Goal: Information Seeking & Learning: Learn about a topic

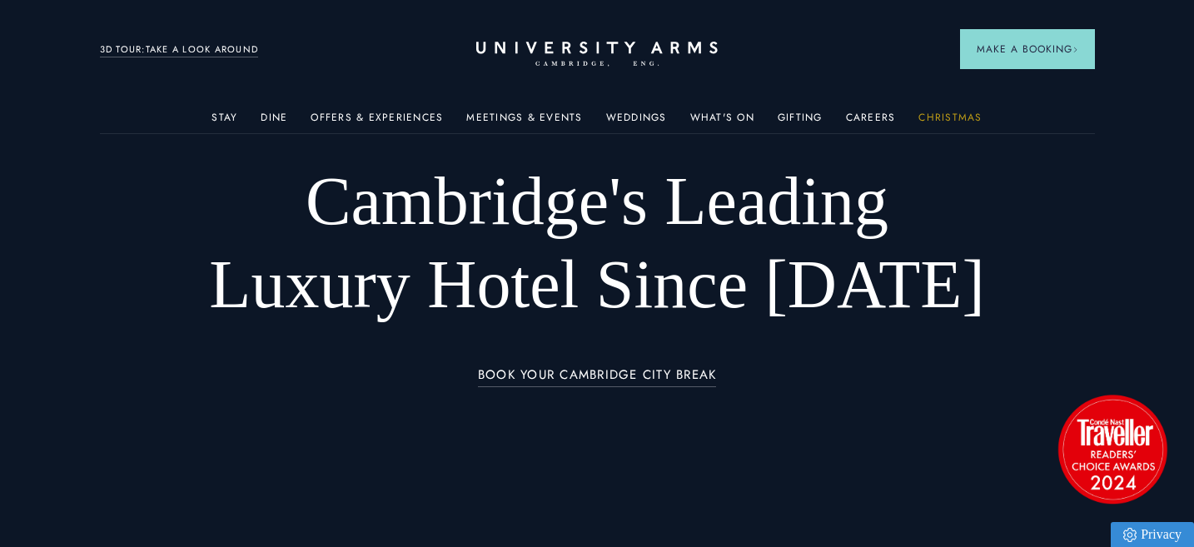
click at [943, 118] on link "Christmas" at bounding box center [949, 123] width 63 height 22
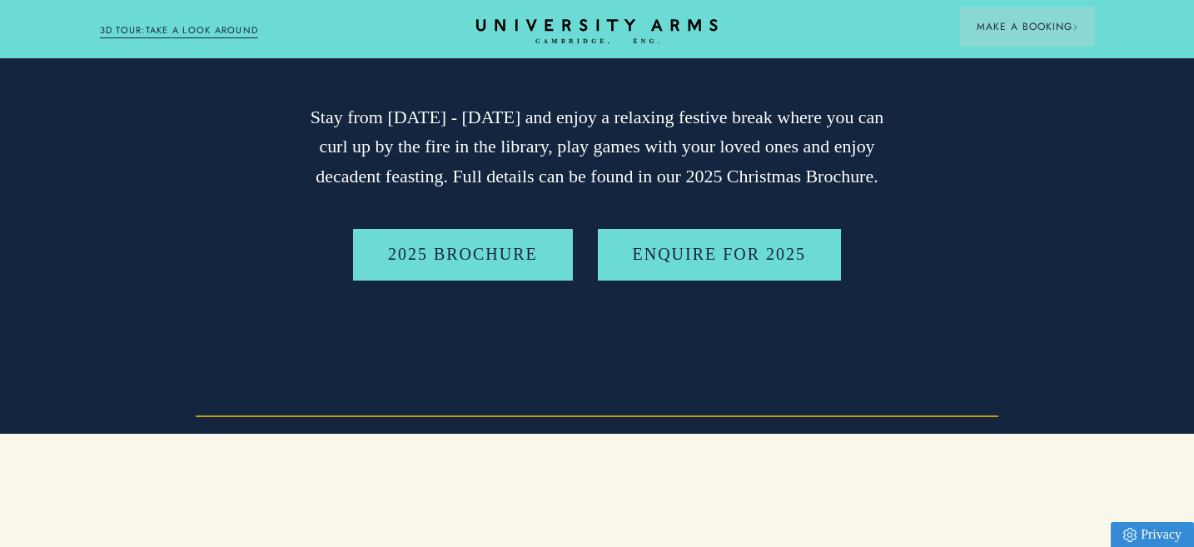
scroll to position [314, 0]
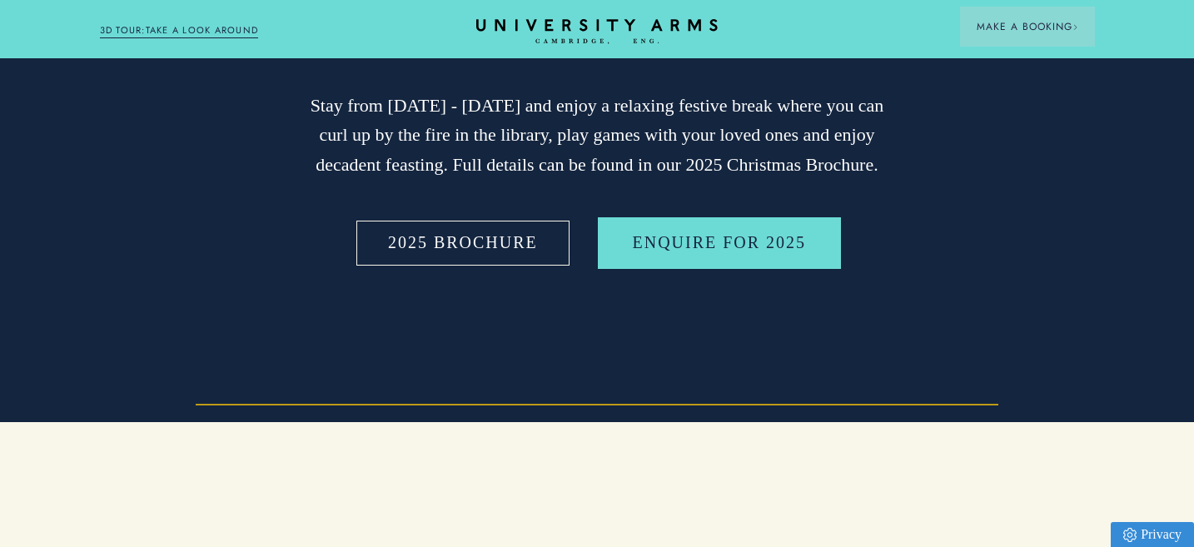
click at [484, 244] on link "2025 BROCHURE" at bounding box center [463, 243] width 220 height 52
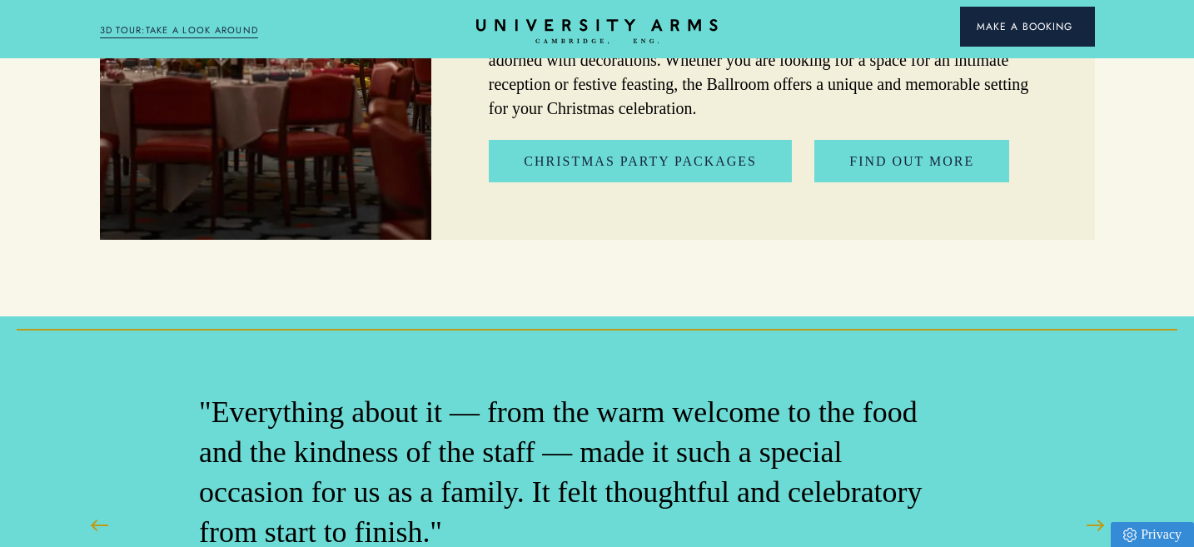
scroll to position [4976, 0]
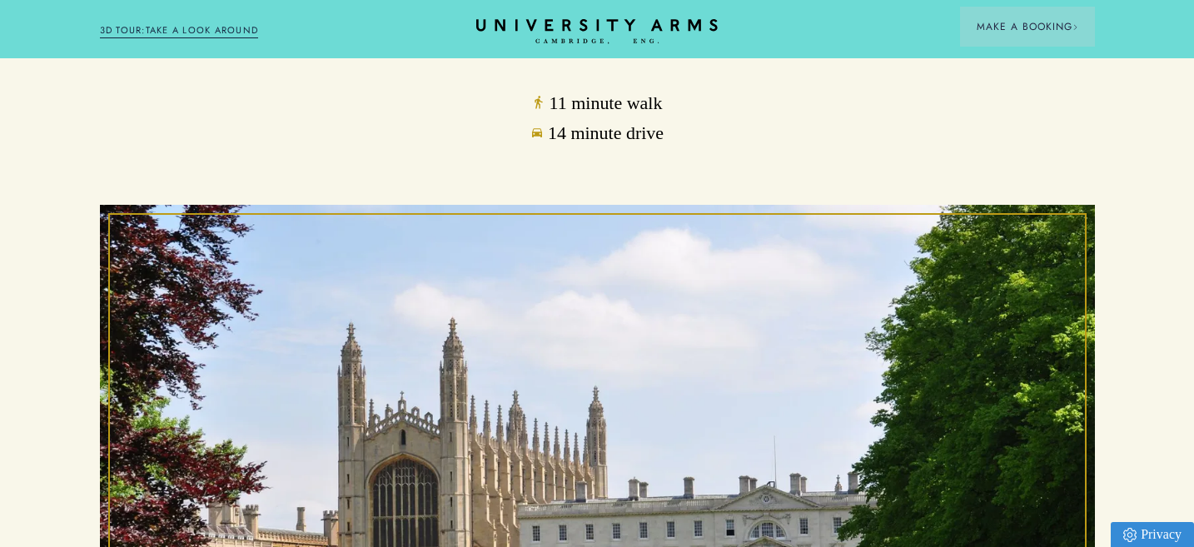
scroll to position [74, 0]
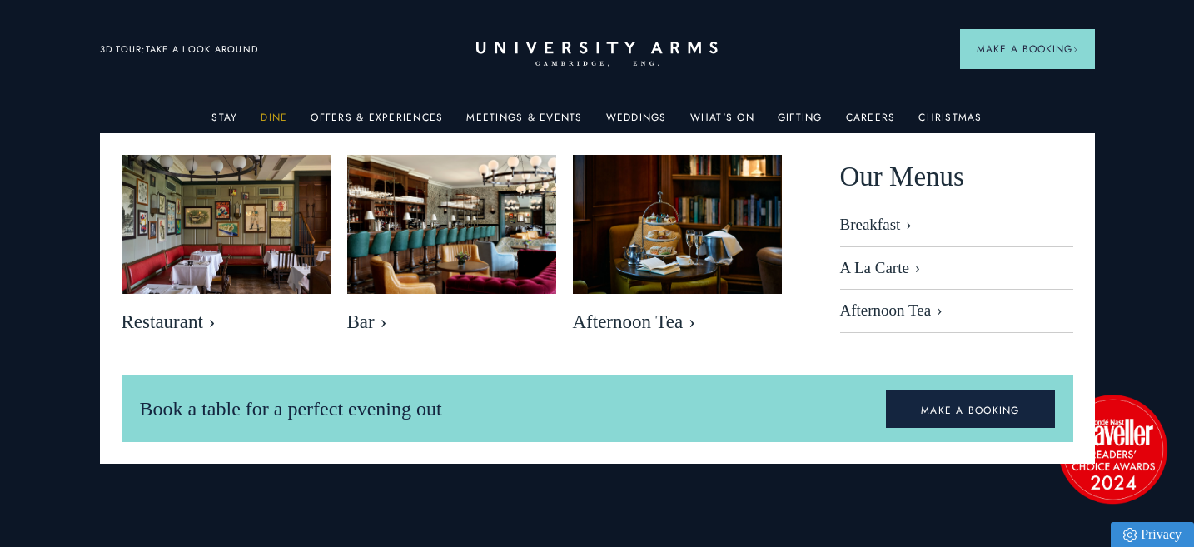
click at [275, 112] on link "Dine" at bounding box center [274, 123] width 27 height 22
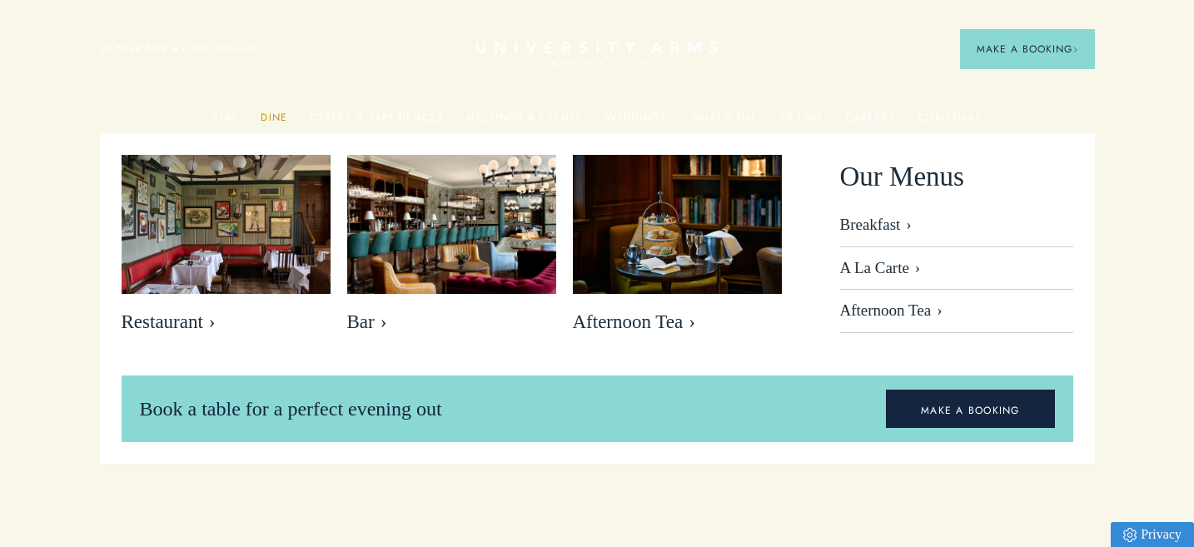
click at [275, 113] on link "Dine" at bounding box center [274, 123] width 27 height 22
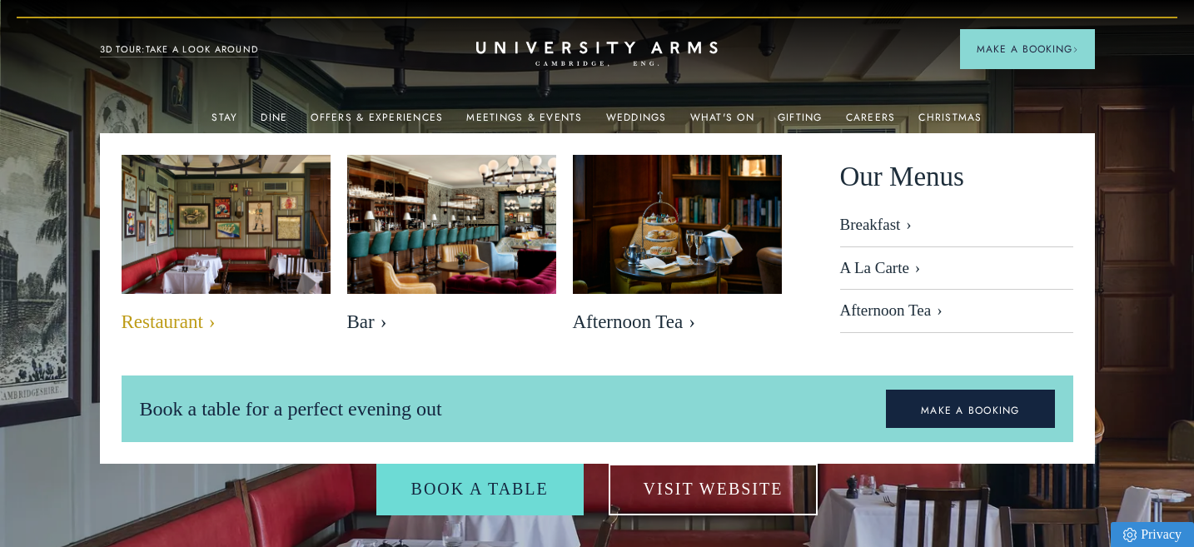
click at [263, 199] on img at bounding box center [226, 224] width 241 height 160
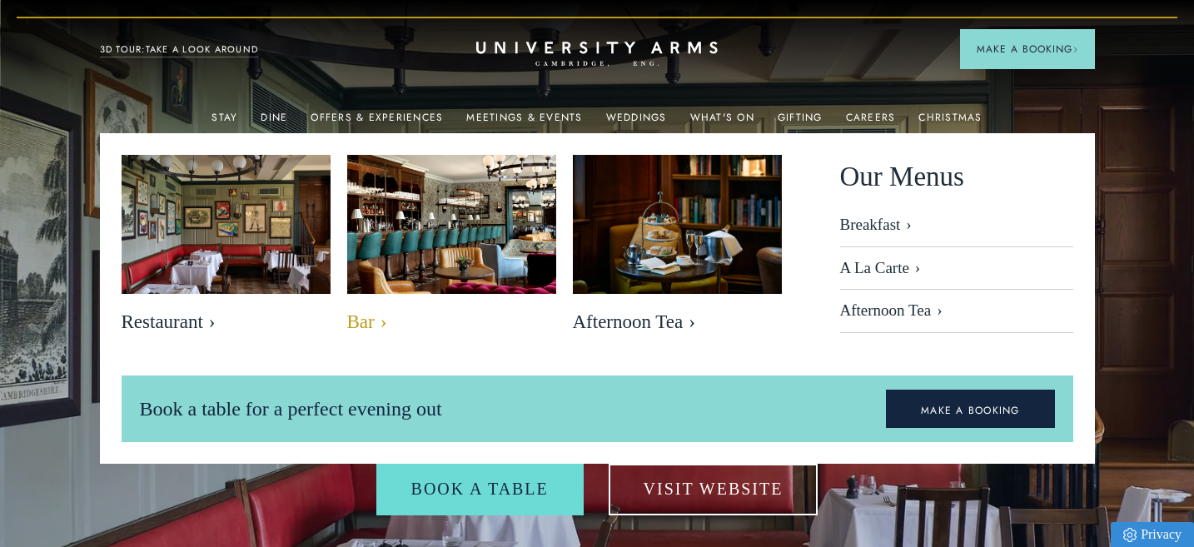
click at [405, 207] on img at bounding box center [451, 224] width 241 height 160
